Goal: Information Seeking & Learning: Learn about a topic

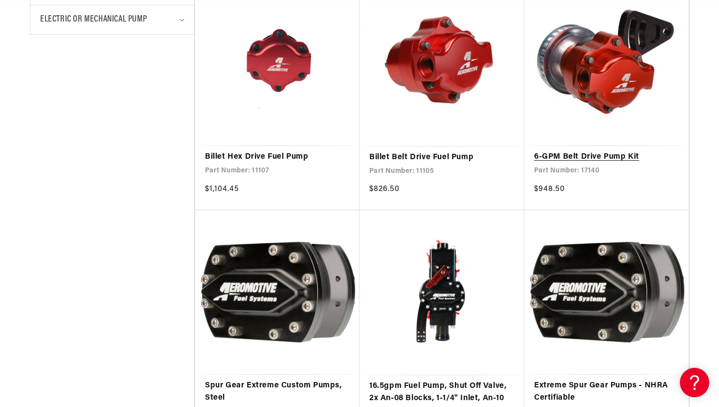
scroll to position [0, 1241]
click at [567, 160] on link "6-GPM Belt Drive Pump Kit" at bounding box center [606, 157] width 145 height 13
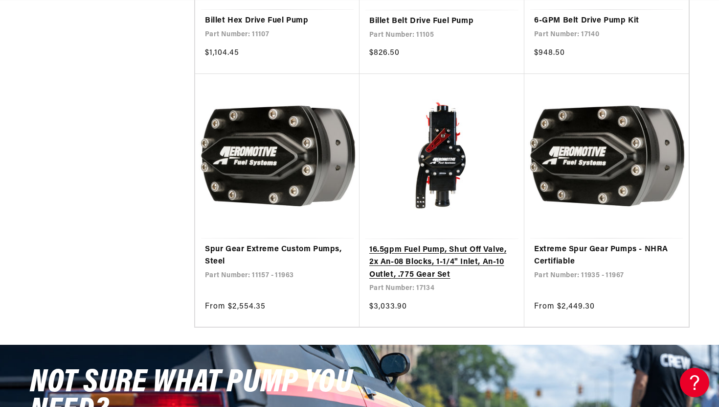
scroll to position [0, 620]
click at [424, 263] on link "16.5gpm Fuel Pump, Shut Off Valve, 2x An-08 Blocks, 1-1/4" Inlet, An-10 Outlet,…" at bounding box center [441, 263] width 145 height 38
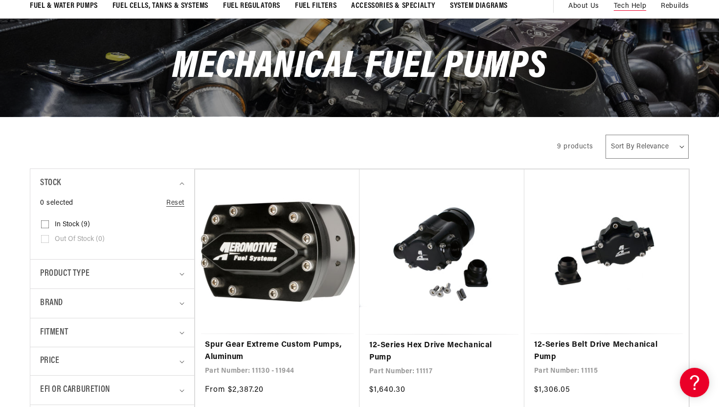
scroll to position [0, 1643]
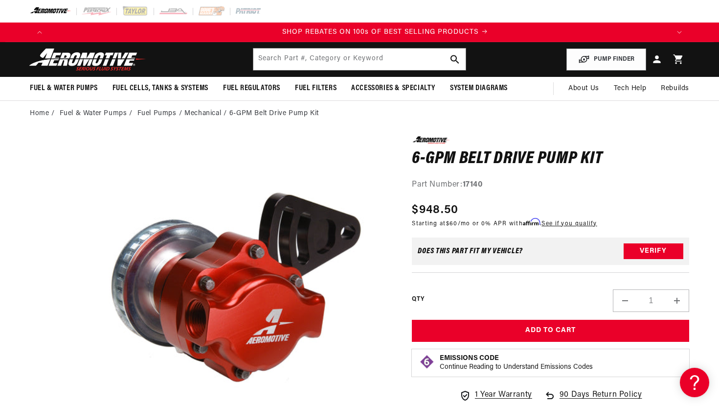
scroll to position [0, 1241]
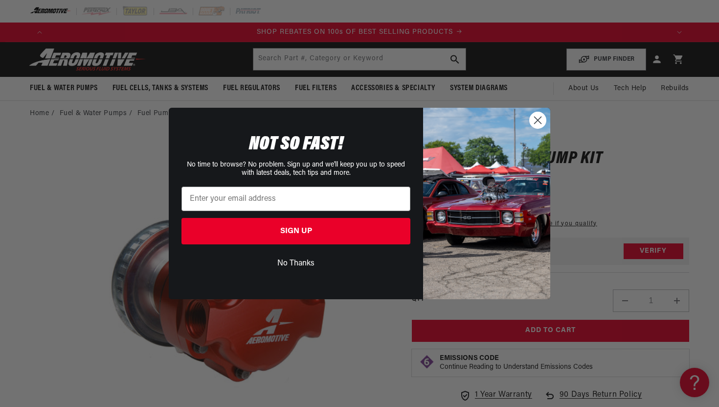
click at [534, 119] on circle "Close dialog" at bounding box center [538, 120] width 16 height 16
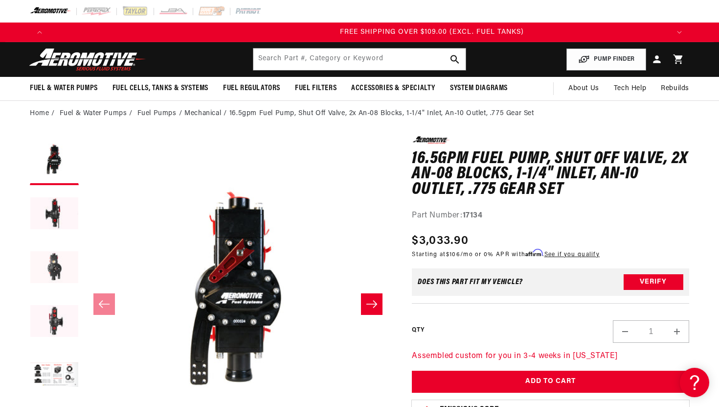
scroll to position [0, 1861]
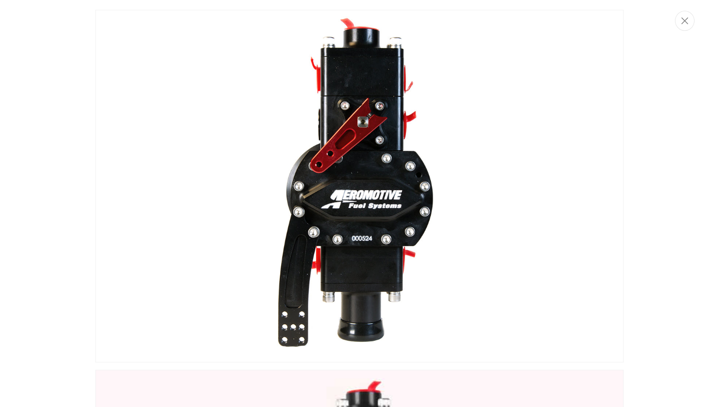
scroll to position [0, 0]
